Goal: Task Accomplishment & Management: Use online tool/utility

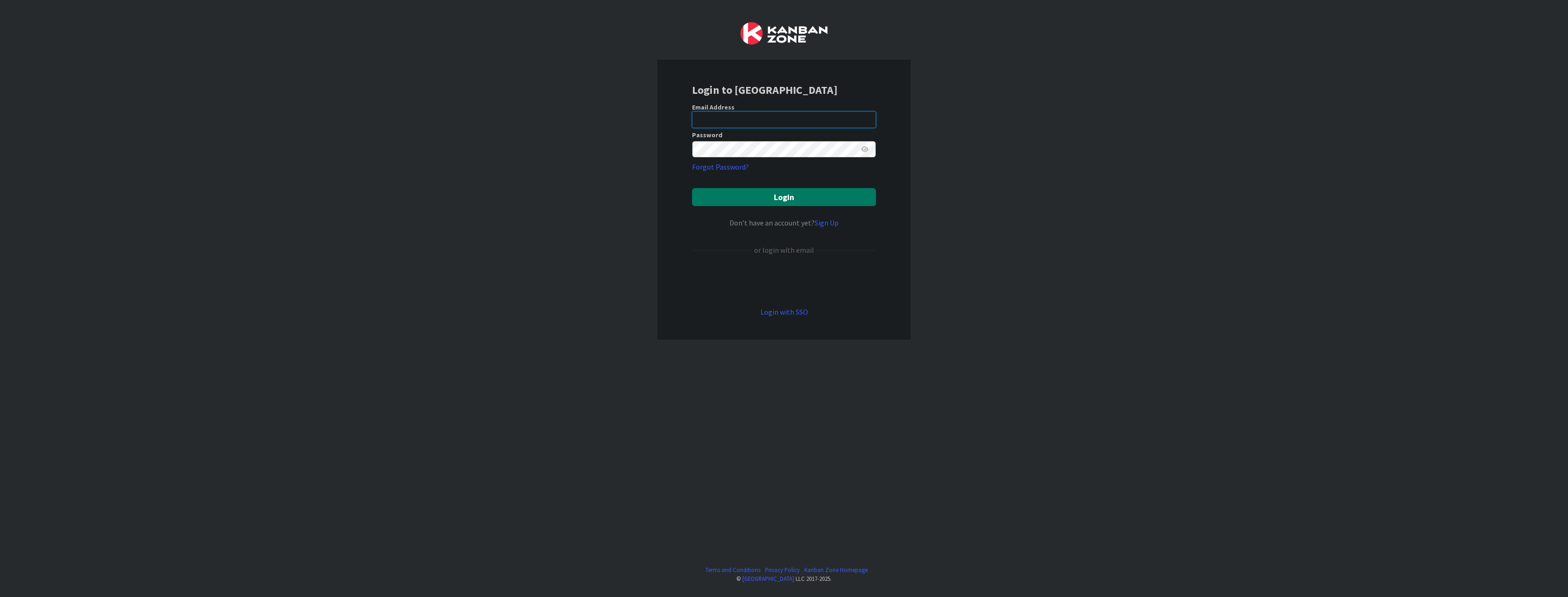
type input "[EMAIL_ADDRESS][PERSON_NAME][DOMAIN_NAME]"
click at [716, 189] on button "Login" at bounding box center [784, 197] width 184 height 18
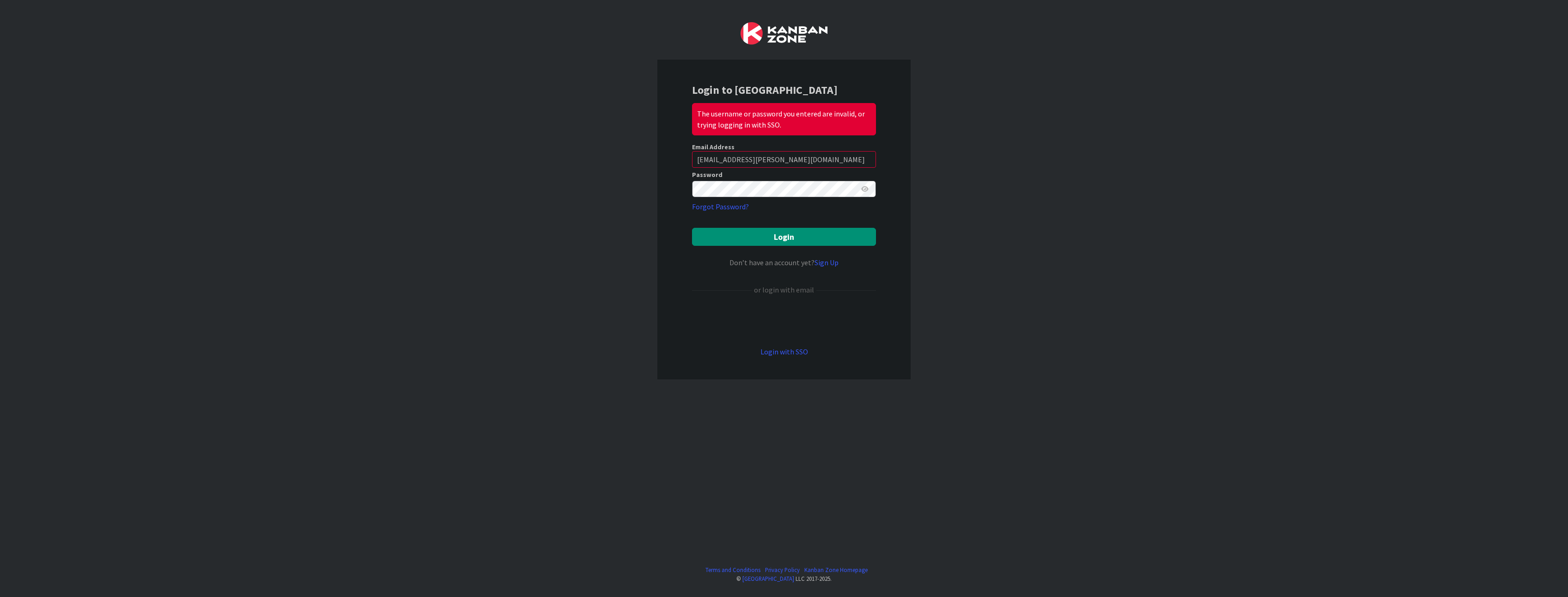
click at [862, 188] on icon at bounding box center [864, 188] width 7 height 6
click at [692, 227] on button "Login" at bounding box center [784, 236] width 184 height 18
click at [873, 238] on button "Login" at bounding box center [784, 236] width 184 height 18
click at [781, 235] on button "Login" at bounding box center [784, 236] width 184 height 18
click at [783, 239] on button "Login" at bounding box center [784, 236] width 184 height 18
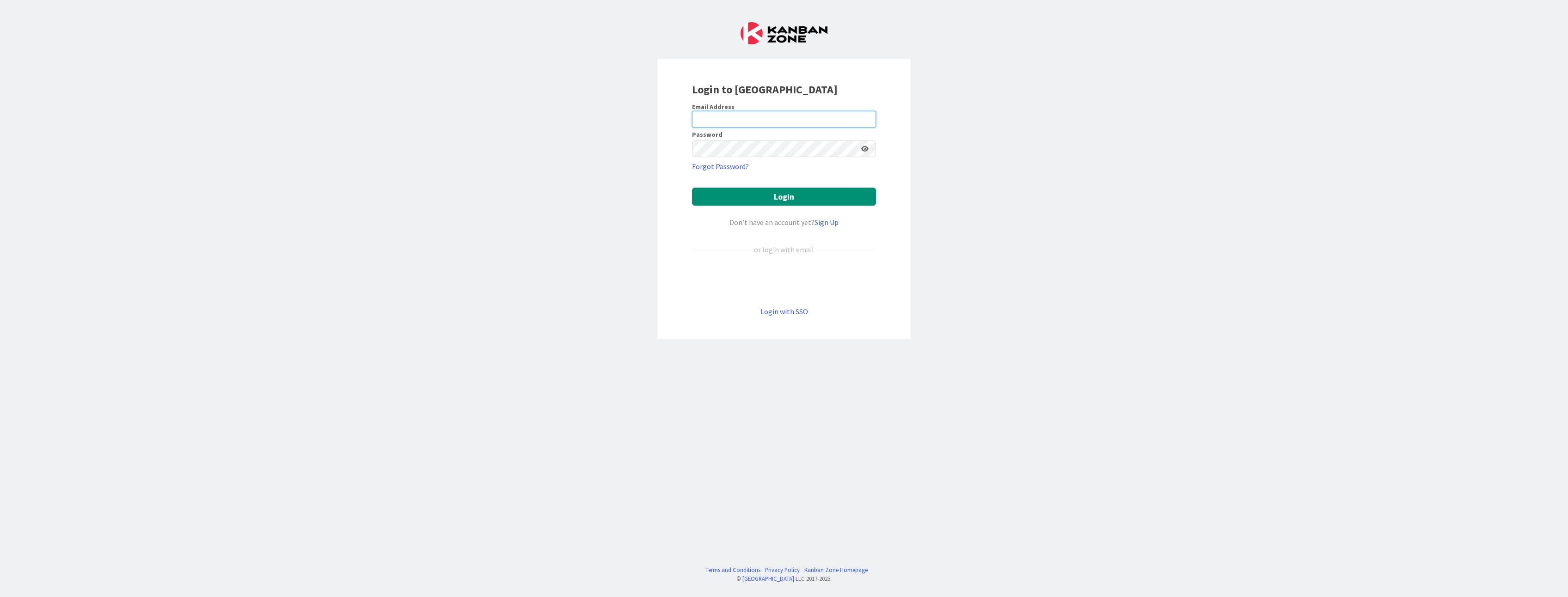
type input "rstankowski@huisman-nl.com"
click at [864, 151] on icon at bounding box center [864, 149] width 7 height 6
click at [1022, 180] on div "Login to Kanban Zone Email Address rstankowski@huisman-nl.com Password Forgot P…" at bounding box center [784, 298] width 1568 height 597
click at [794, 195] on button "Login" at bounding box center [784, 196] width 184 height 18
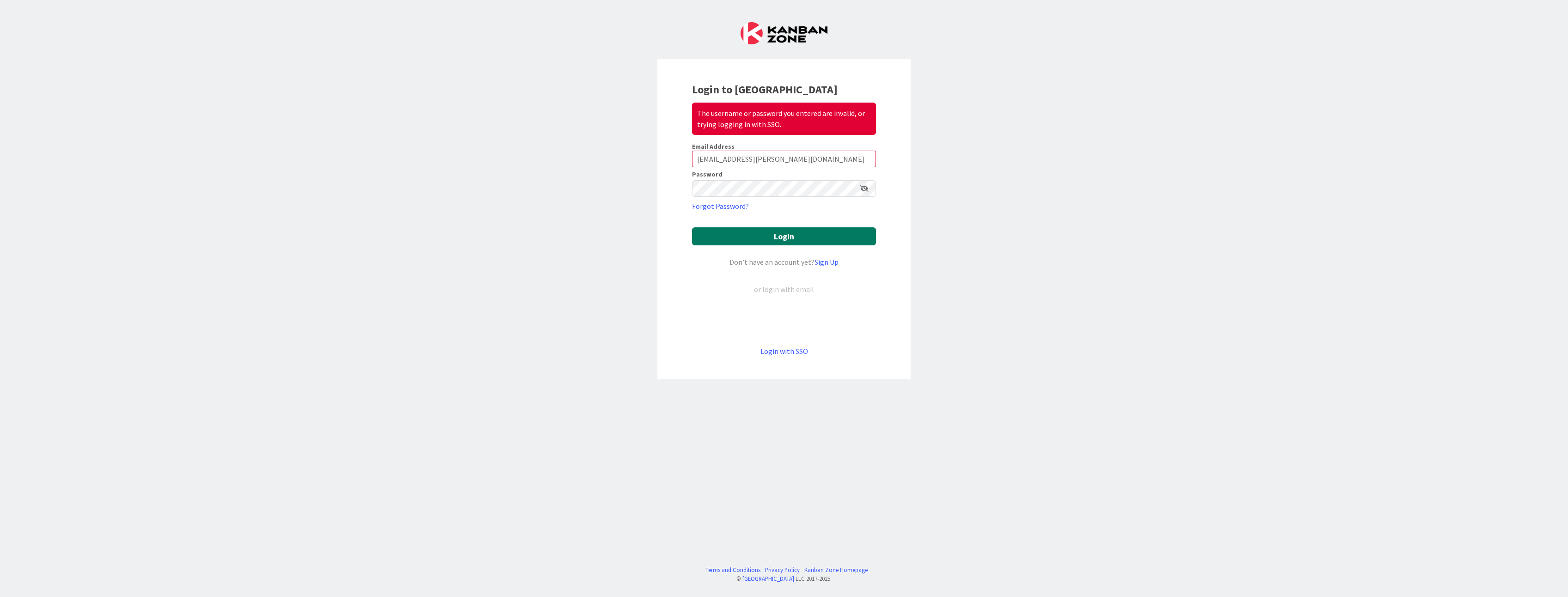
click at [784, 242] on button "Login" at bounding box center [784, 236] width 184 height 18
click at [793, 354] on link "Login with SSO" at bounding box center [784, 351] width 48 height 9
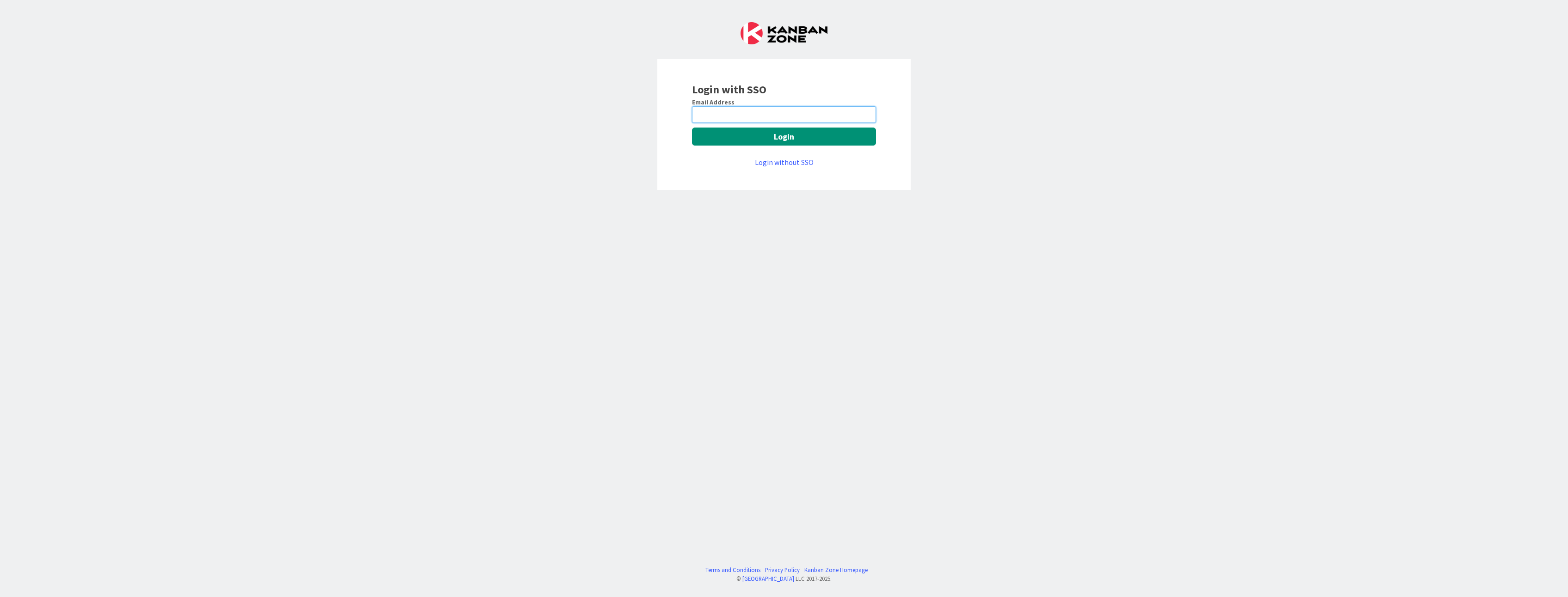
click at [746, 117] on input "email" at bounding box center [784, 115] width 184 height 17
type input "rstankowski@huisman-nl.com"
click at [746, 146] on div "Email Address rstankowski@huisman-nl.com Login Login without SSO" at bounding box center [784, 133] width 184 height 70
click at [752, 139] on button "Login" at bounding box center [784, 137] width 184 height 18
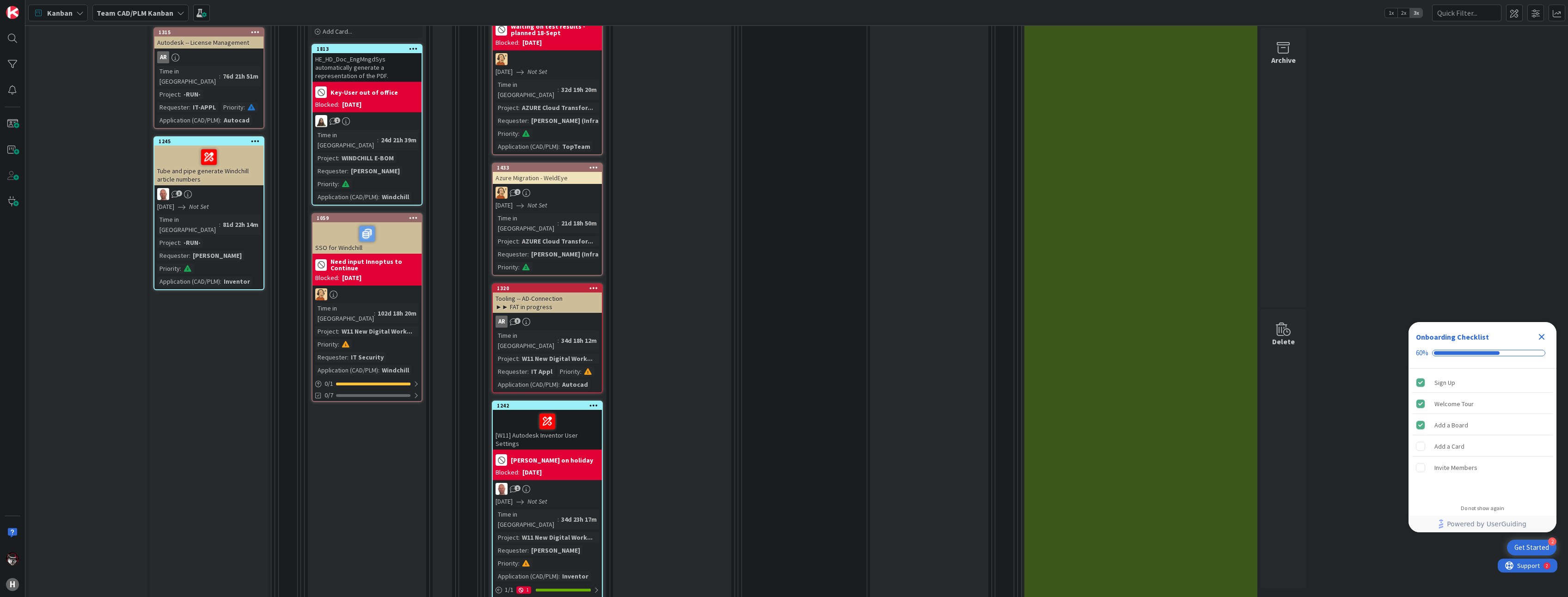
scroll to position [924, 0]
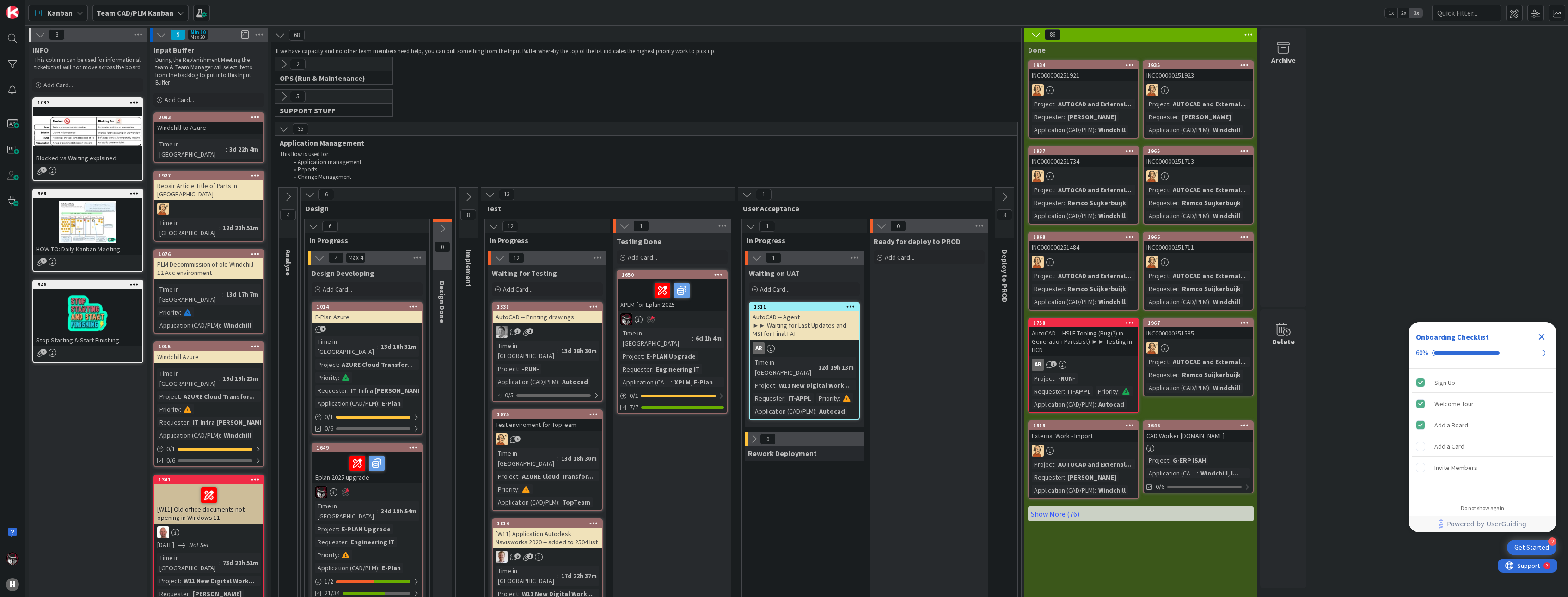
scroll to position [924, 0]
